Goal: Task Accomplishment & Management: Manage account settings

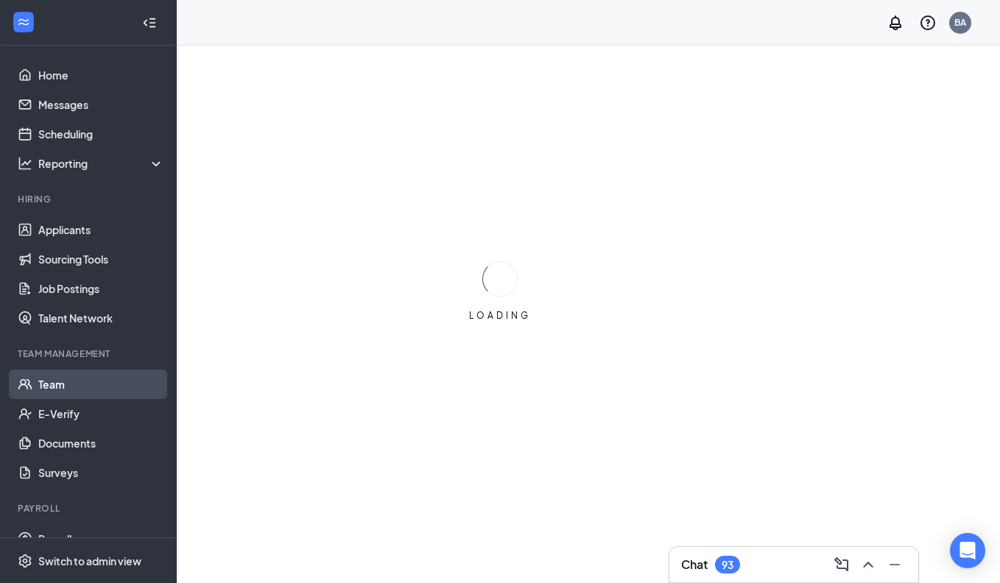
click at [49, 387] on link "Team" at bounding box center [101, 384] width 126 height 29
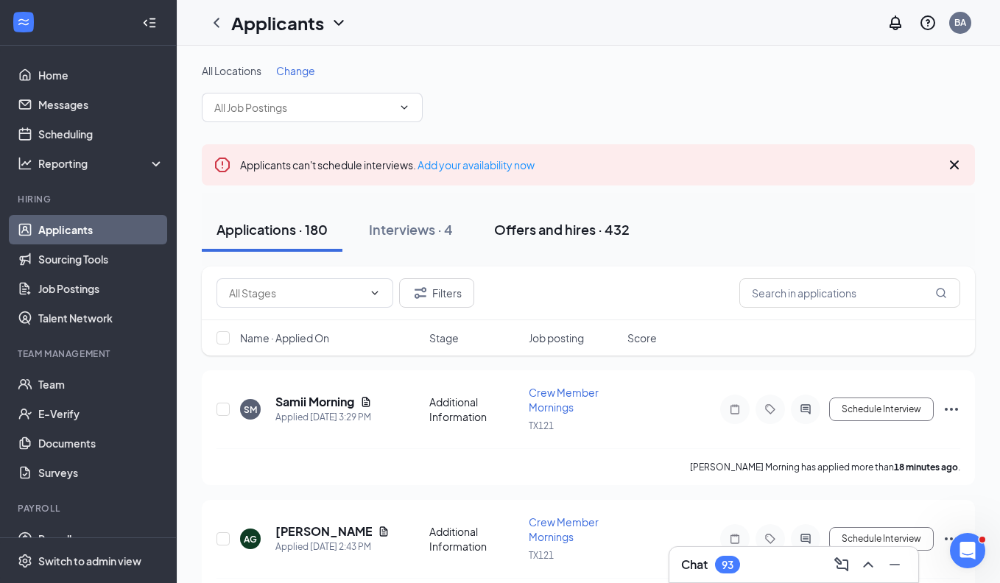
click at [544, 233] on div "Offers and hires · 432" at bounding box center [562, 229] width 136 height 18
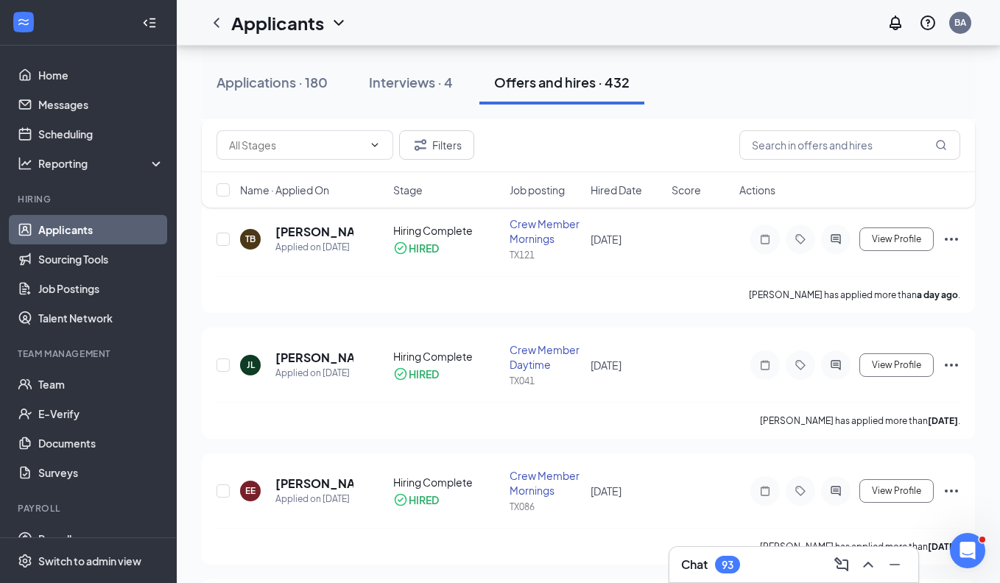
scroll to position [74, 0]
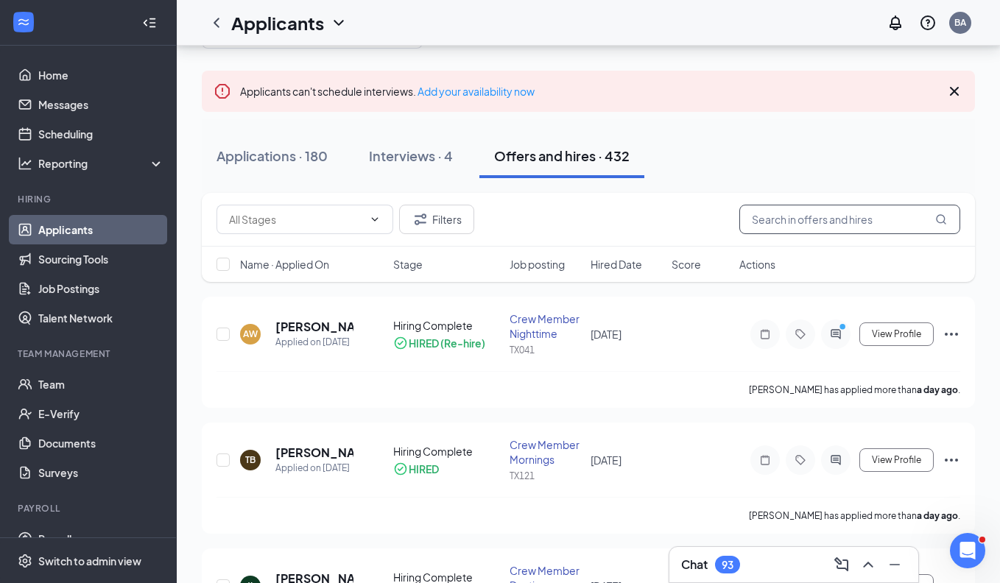
click at [781, 221] on input "text" at bounding box center [849, 219] width 221 height 29
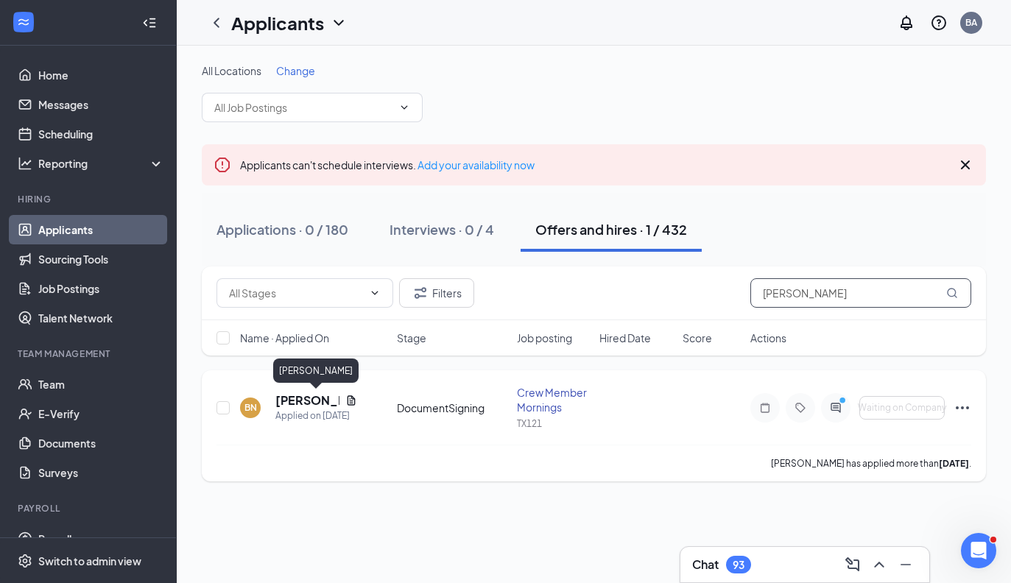
type input "nelson"
click at [302, 405] on h5 "Basilia Nelson" at bounding box center [307, 401] width 64 height 16
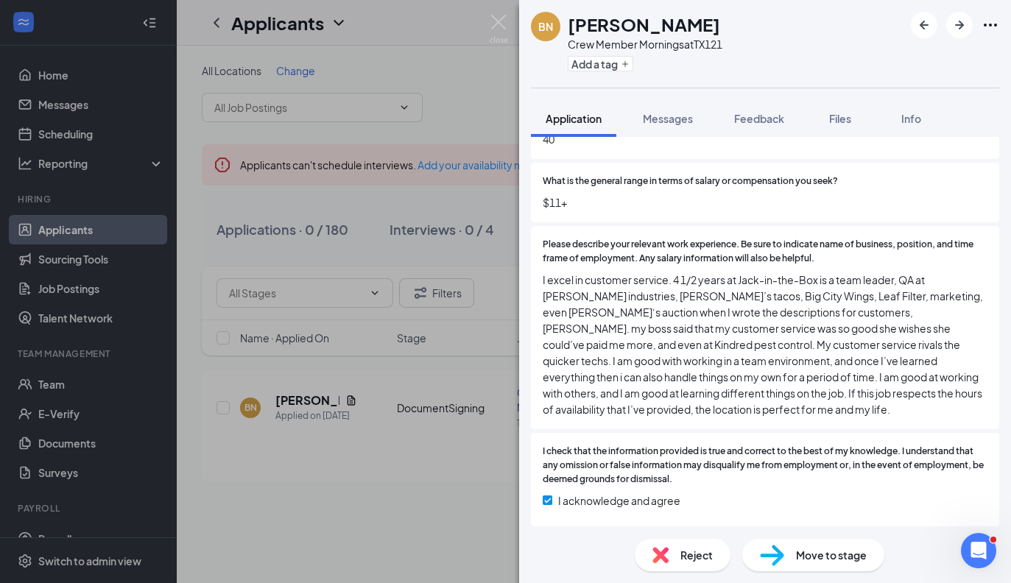
scroll to position [1490, 0]
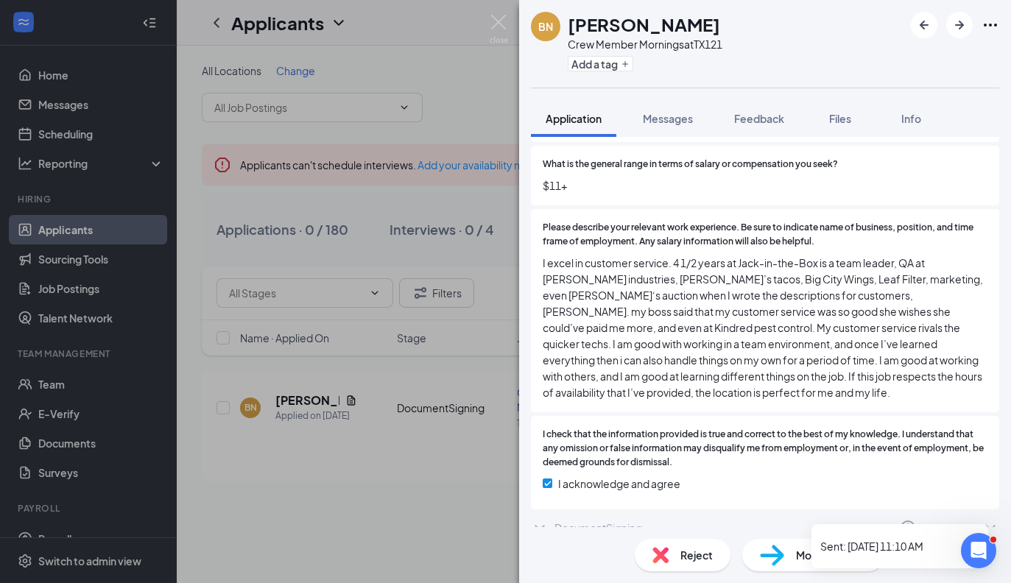
click at [982, 519] on icon "ChevronDown" at bounding box center [991, 528] width 18 height 18
click at [537, 519] on icon "ChevronDown" at bounding box center [540, 528] width 18 height 18
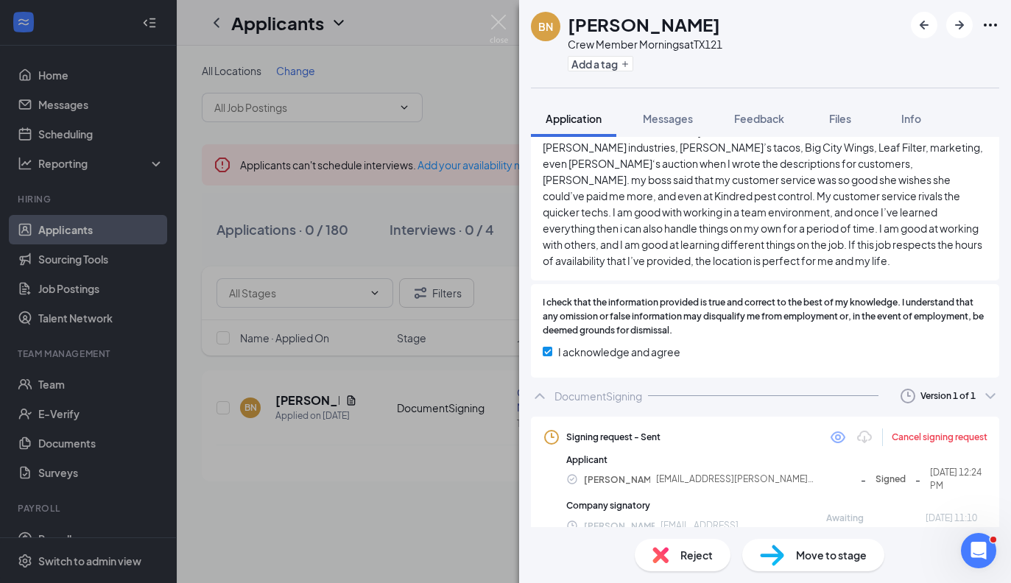
scroll to position [1625, 0]
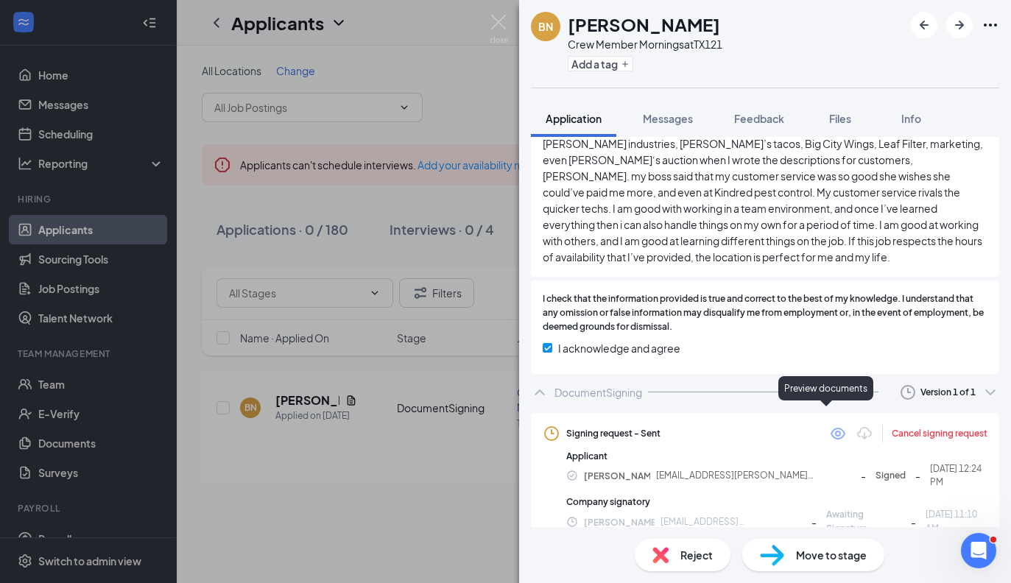
click at [831, 428] on icon "Eye" at bounding box center [838, 434] width 15 height 12
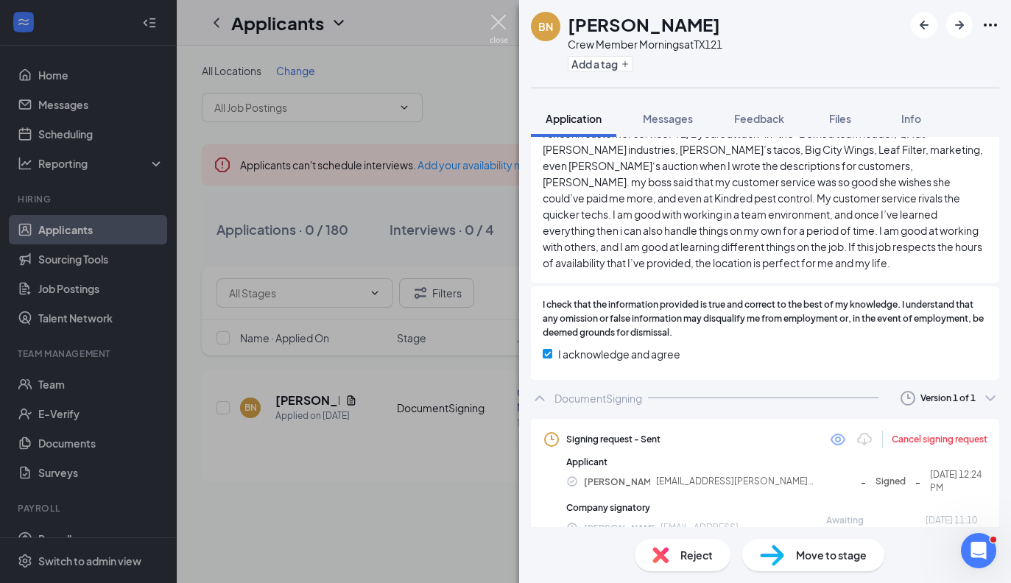
click at [496, 26] on img at bounding box center [499, 29] width 18 height 29
